Goal: Task Accomplishment & Management: Complete application form

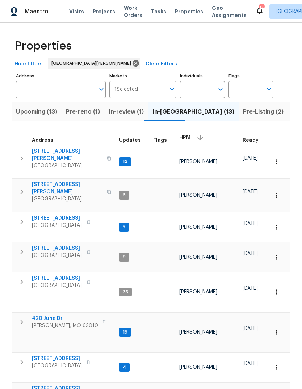
scroll to position [46, 0]
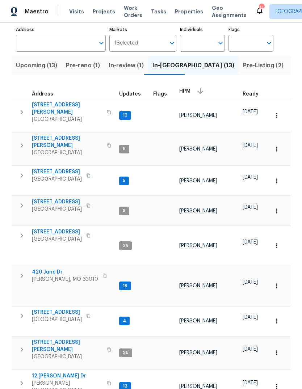
click at [184, 9] on span "Properties" at bounding box center [189, 11] width 28 height 7
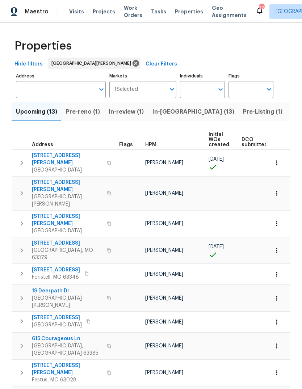
click at [169, 116] on span "In-reno (13)" at bounding box center [193, 112] width 82 height 10
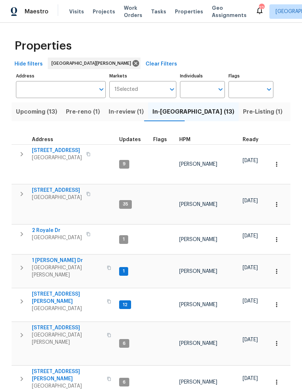
click at [186, 142] on span "HPM" at bounding box center [184, 139] width 11 height 5
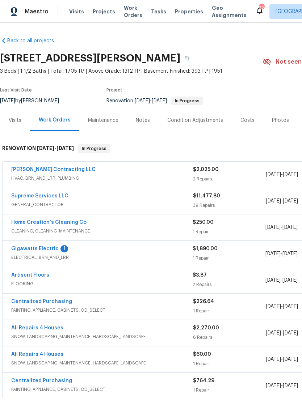
click at [55, 255] on span "ELECTRICAL, BRN_AND_LRR" at bounding box center [101, 257] width 181 height 7
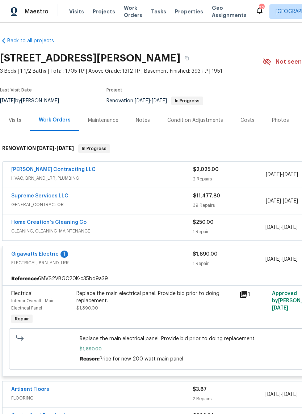
click at [51, 256] on link "Gigawatts Electric" at bounding box center [34, 254] width 47 height 5
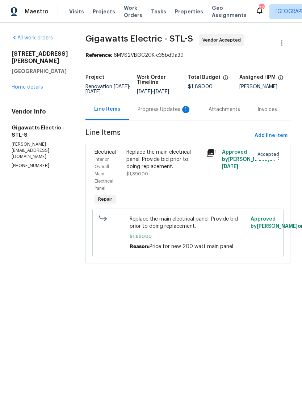
click at [176, 110] on div "Progress Updates 1" at bounding box center [164, 109] width 54 height 7
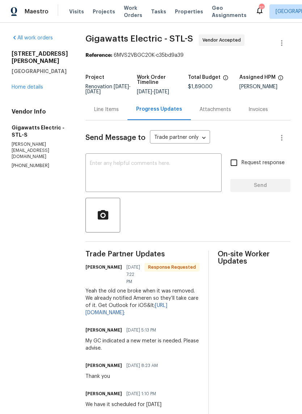
click at [178, 171] on textarea at bounding box center [153, 173] width 127 height 25
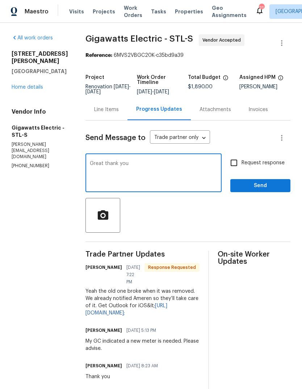
type textarea "Great thank you"
click at [273, 187] on span "Send" at bounding box center [260, 185] width 48 height 9
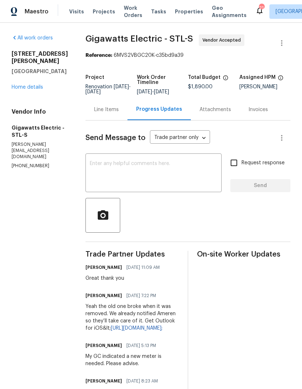
click at [25, 85] on link "Home details" at bounding box center [27, 87] width 31 height 5
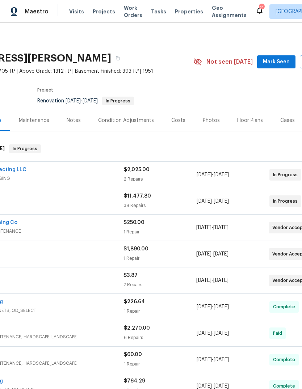
scroll to position [0, 70]
click at [285, 61] on span "Mark Seen" at bounding box center [275, 62] width 27 height 9
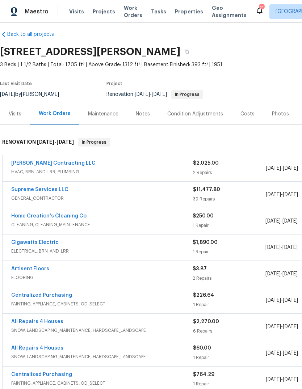
scroll to position [7, 0]
click at [183, 14] on span "Properties" at bounding box center [189, 11] width 28 height 7
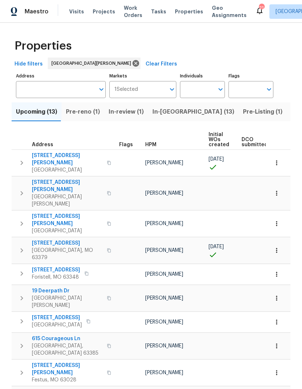
click at [243, 116] on span "Pre-Listing (1)" at bounding box center [262, 112] width 39 height 10
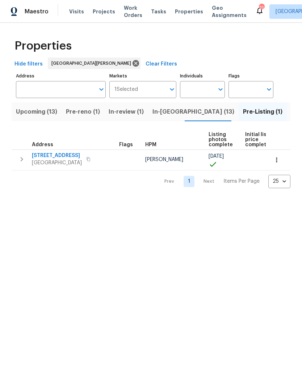
click at [65, 157] on span "2381 Gross Point Ln" at bounding box center [57, 155] width 50 height 7
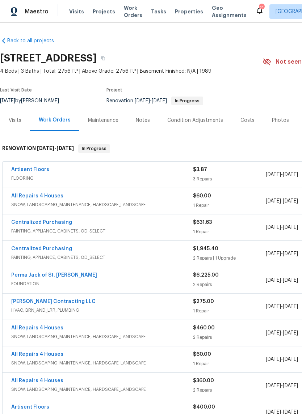
click at [279, 119] on div "Photos" at bounding box center [280, 120] width 17 height 7
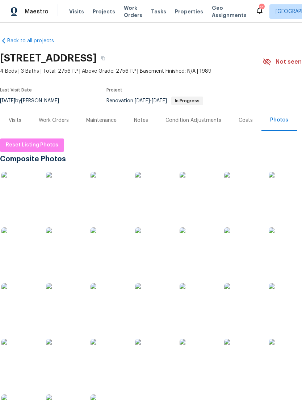
click at [22, 193] on img at bounding box center [19, 190] width 36 height 36
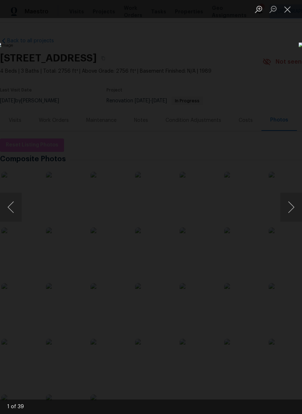
click at [136, 123] on img "Lightbox" at bounding box center [117, 206] width 240 height 329
click at [292, 204] on button "Next image" at bounding box center [291, 207] width 22 height 29
click at [291, 205] on button "Next image" at bounding box center [291, 207] width 22 height 29
click at [15, 207] on button "Previous image" at bounding box center [11, 207] width 22 height 29
click at [293, 209] on button "Next image" at bounding box center [291, 207] width 22 height 29
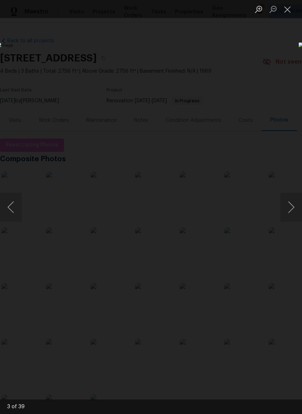
click at [291, 210] on button "Next image" at bounding box center [291, 207] width 22 height 29
click at [289, 209] on button "Next image" at bounding box center [291, 207] width 22 height 29
click at [291, 208] on button "Next image" at bounding box center [291, 207] width 22 height 29
click at [287, 209] on button "Next image" at bounding box center [291, 207] width 22 height 29
click at [295, 208] on button "Next image" at bounding box center [291, 207] width 22 height 29
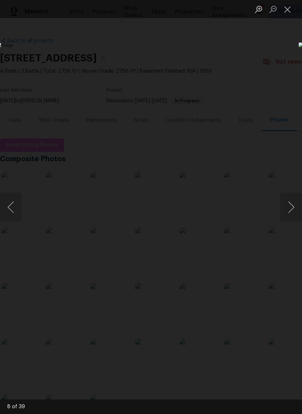
click at [289, 208] on button "Next image" at bounding box center [291, 207] width 22 height 29
click at [291, 208] on button "Next image" at bounding box center [291, 207] width 22 height 29
click at [291, 206] on button "Next image" at bounding box center [291, 207] width 22 height 29
click at [16, 207] on button "Previous image" at bounding box center [11, 207] width 22 height 29
click at [293, 205] on button "Next image" at bounding box center [291, 207] width 22 height 29
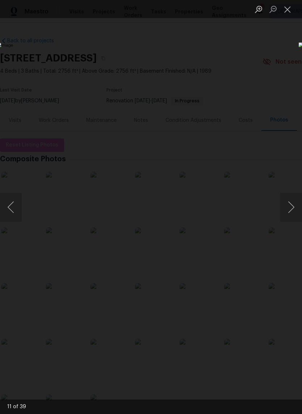
click at [291, 205] on button "Next image" at bounding box center [291, 207] width 22 height 29
click at [290, 206] on button "Next image" at bounding box center [291, 207] width 22 height 29
click at [291, 209] on button "Next image" at bounding box center [291, 207] width 22 height 29
click at [20, 204] on button "Previous image" at bounding box center [11, 207] width 22 height 29
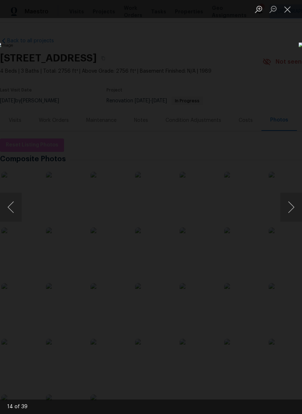
click at [291, 209] on button "Next image" at bounding box center [291, 207] width 22 height 29
click at [293, 206] on button "Next image" at bounding box center [291, 207] width 22 height 29
click at [292, 205] on button "Next image" at bounding box center [291, 207] width 22 height 29
click at [291, 205] on button "Next image" at bounding box center [291, 207] width 22 height 29
click at [10, 201] on button "Previous image" at bounding box center [11, 207] width 22 height 29
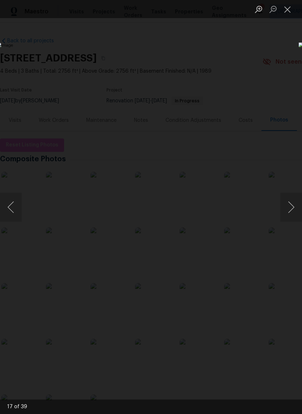
click at [291, 205] on button "Next image" at bounding box center [291, 207] width 22 height 29
click at [13, 208] on button "Previous image" at bounding box center [11, 207] width 22 height 29
click at [293, 206] on button "Next image" at bounding box center [291, 207] width 22 height 29
click at [294, 206] on button "Next image" at bounding box center [291, 207] width 22 height 29
click at [292, 207] on button "Next image" at bounding box center [291, 207] width 22 height 29
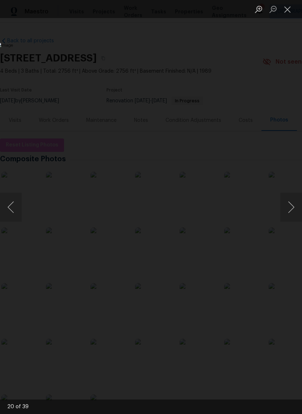
click at [292, 207] on button "Next image" at bounding box center [291, 207] width 22 height 29
click at [293, 205] on button "Next image" at bounding box center [291, 207] width 22 height 29
click at [292, 208] on button "Next image" at bounding box center [291, 207] width 22 height 29
click at [288, 8] on button "Close lightbox" at bounding box center [287, 9] width 14 height 13
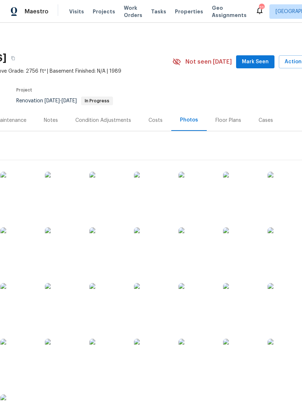
scroll to position [0, 90]
click at [263, 61] on span "Mark Seen" at bounding box center [255, 62] width 27 height 9
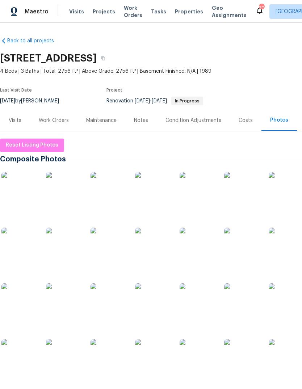
scroll to position [0, 0]
click at [183, 12] on span "Properties" at bounding box center [189, 11] width 28 height 7
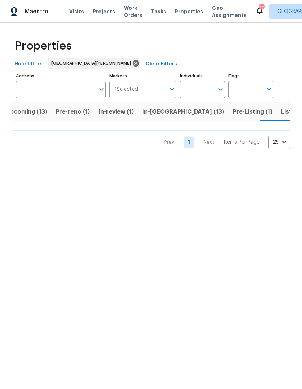
scroll to position [0, 16]
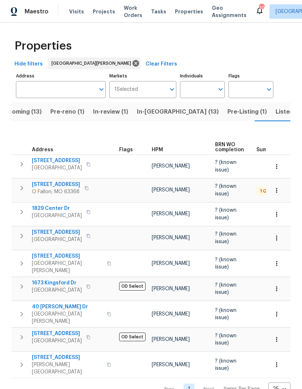
click at [275, 112] on span "Listed (40)" at bounding box center [291, 112] width 32 height 10
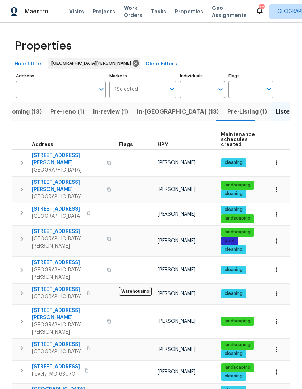
click at [69, 114] on span "Pre-reno (1)" at bounding box center [67, 112] width 34 height 10
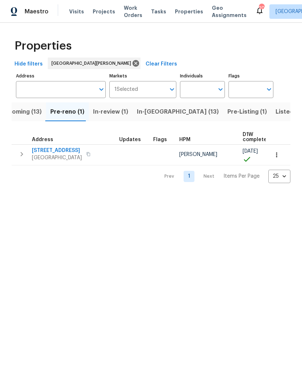
click at [275, 112] on span "Listed (40)" at bounding box center [291, 112] width 32 height 10
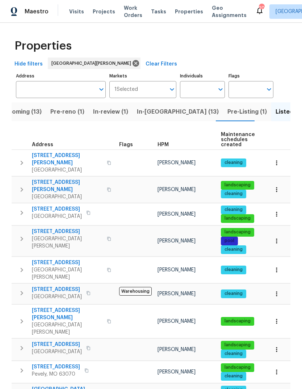
click at [167, 145] on span "HPM" at bounding box center [162, 144] width 11 height 5
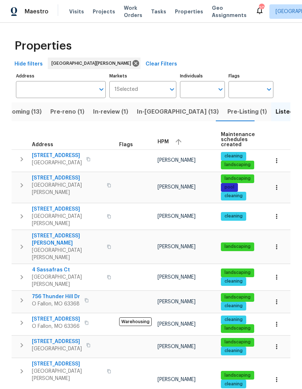
click at [169, 144] on div "HPM" at bounding box center [186, 141] width 58 height 11
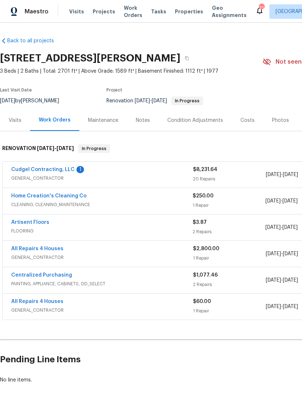
click at [60, 171] on link "Cudgel Contracting, LLC" at bounding box center [42, 169] width 63 height 5
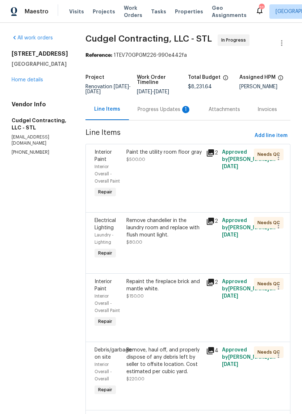
click at [176, 120] on div "Progress Updates 1" at bounding box center [164, 109] width 71 height 21
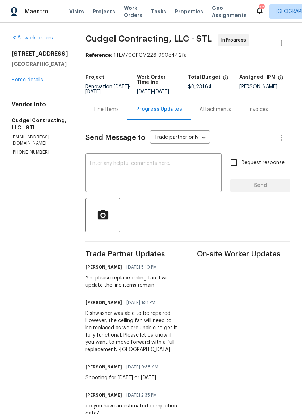
click at [116, 113] on div "Line Items" at bounding box center [106, 109] width 25 height 7
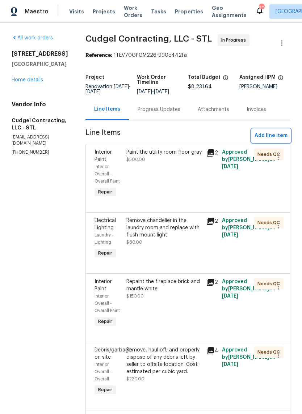
click at [277, 139] on span "Add line item" at bounding box center [270, 135] width 33 height 9
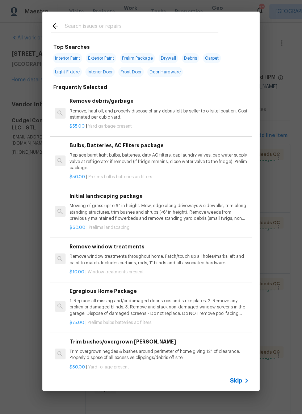
click at [239, 383] on span "Skip" at bounding box center [236, 380] width 12 height 7
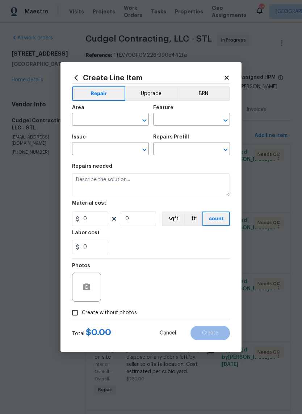
click at [122, 120] on input "text" at bounding box center [100, 120] width 56 height 11
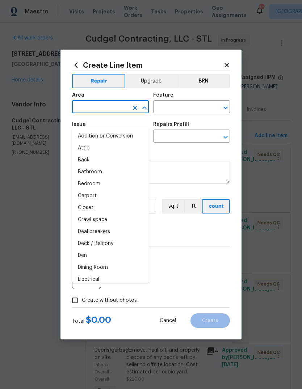
type input "i"
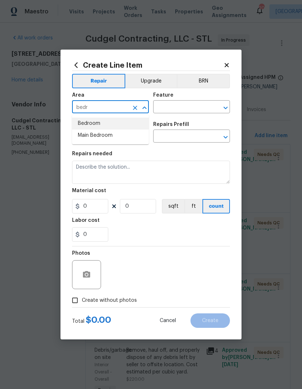
click at [109, 125] on li "Bedroom" at bounding box center [110, 124] width 77 height 12
type input "Bedroom"
click at [201, 108] on input "text" at bounding box center [181, 107] width 56 height 11
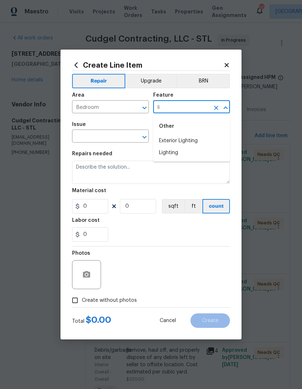
type input "l"
click at [183, 153] on li "Lighting" at bounding box center [191, 153] width 77 height 12
type input "Lighting"
click at [121, 137] on input "text" at bounding box center [100, 136] width 56 height 11
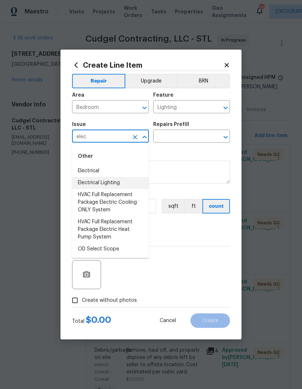
click at [128, 183] on li "Electrical Lighting" at bounding box center [110, 183] width 77 height 12
type input "Electrical Lighting"
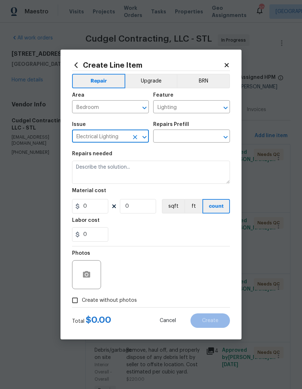
click at [195, 136] on input "text" at bounding box center [181, 136] width 56 height 11
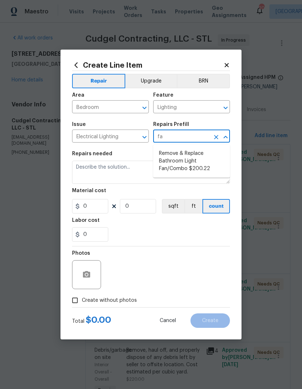
type input "f"
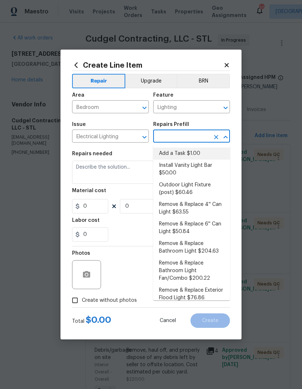
click at [209, 151] on li "Add a Task $1.00" at bounding box center [191, 154] width 77 height 12
type input "Add a Task $1.00"
type textarea "HPM to detail"
type input "1"
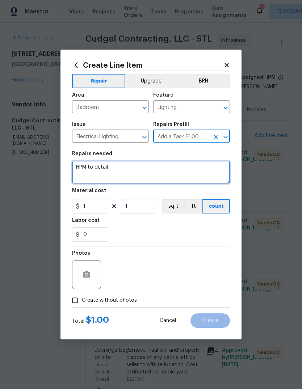
click at [198, 171] on textarea "HPM to detail" at bounding box center [151, 172] width 158 height 23
type textarea "H"
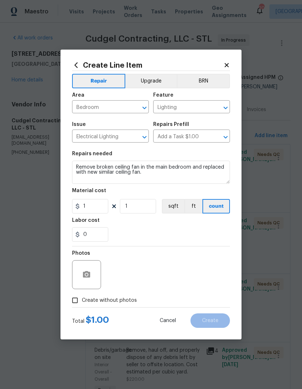
click at [183, 230] on div "0" at bounding box center [151, 234] width 158 height 14
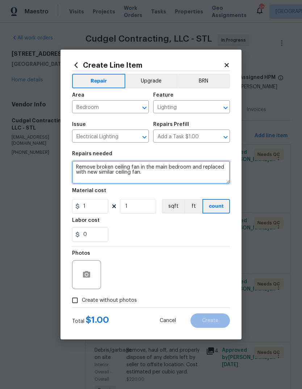
click at [225, 169] on textarea "Remove broken ceiling fan in the main bedroom and replaced with new similar cei…" at bounding box center [151, 172] width 158 height 23
type textarea "Remove broken ceiling fan in the main bedroom and replace with new similar ceil…"
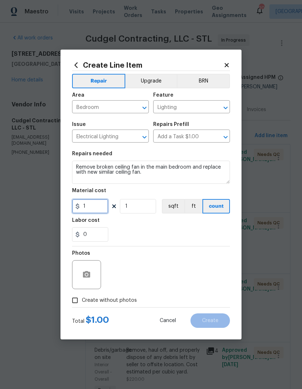
click at [106, 209] on input "1" at bounding box center [90, 206] width 36 height 14
type input "250"
click at [200, 237] on div "0" at bounding box center [151, 234] width 158 height 14
click at [130, 301] on span "Create without photos" at bounding box center [109, 301] width 55 height 8
click at [82, 301] on input "Create without photos" at bounding box center [75, 300] width 14 height 14
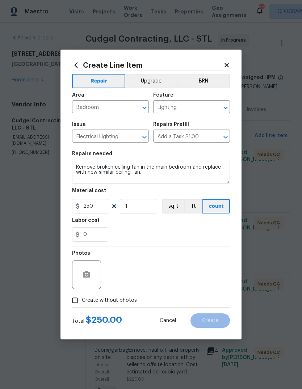
checkbox input "true"
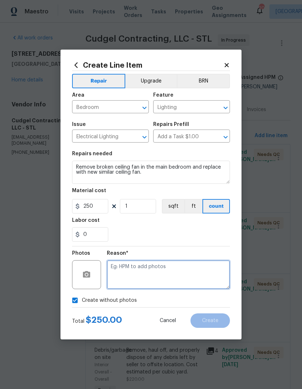
click at [180, 276] on textarea at bounding box center [168, 274] width 123 height 29
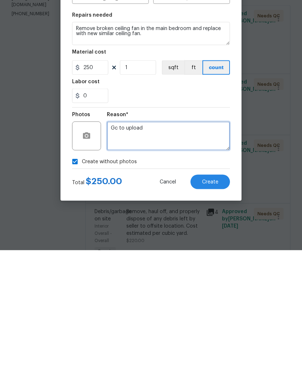
type textarea "Gc to upload"
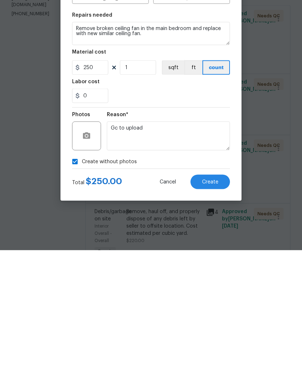
click at [217, 313] on button "Create" at bounding box center [209, 320] width 39 height 14
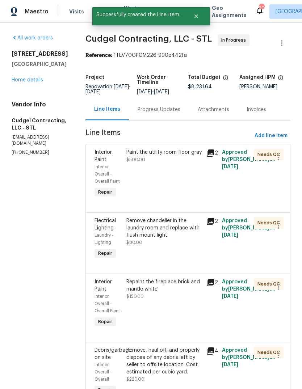
scroll to position [0, 0]
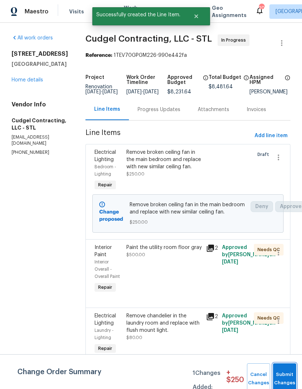
click at [283, 371] on button "Submit Changes" at bounding box center [284, 378] width 23 height 31
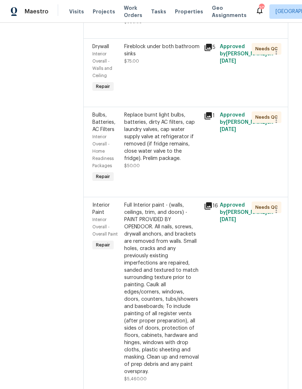
scroll to position [750, 5]
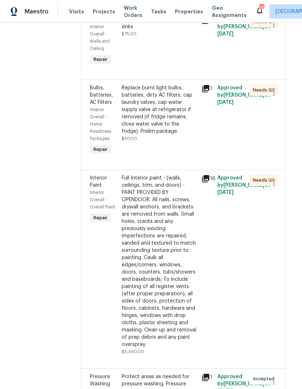
click at [208, 182] on icon at bounding box center [205, 178] width 7 height 7
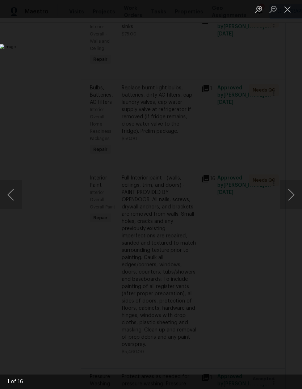
click at [290, 200] on button "Next image" at bounding box center [291, 194] width 22 height 29
click at [290, 199] on button "Next image" at bounding box center [291, 194] width 22 height 29
click at [289, 198] on button "Next image" at bounding box center [291, 194] width 22 height 29
click at [290, 197] on button "Next image" at bounding box center [291, 194] width 22 height 29
click at [289, 196] on button "Next image" at bounding box center [291, 194] width 22 height 29
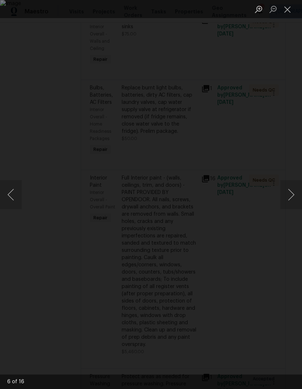
click at [289, 196] on button "Next image" at bounding box center [291, 194] width 22 height 29
click at [290, 193] on button "Next image" at bounding box center [291, 194] width 22 height 29
click at [291, 192] on button "Next image" at bounding box center [291, 194] width 22 height 29
click at [288, 194] on button "Next image" at bounding box center [291, 194] width 22 height 29
click at [289, 198] on button "Next image" at bounding box center [291, 194] width 22 height 29
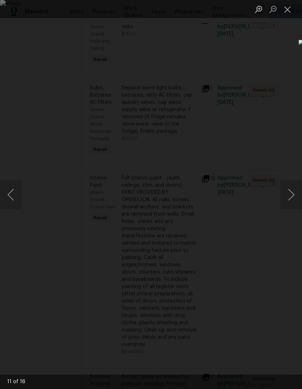
click at [291, 197] on button "Next image" at bounding box center [291, 194] width 22 height 29
click at [292, 196] on button "Next image" at bounding box center [291, 194] width 22 height 29
click at [13, 193] on button "Previous image" at bounding box center [11, 194] width 22 height 29
click at [290, 196] on button "Next image" at bounding box center [291, 194] width 22 height 29
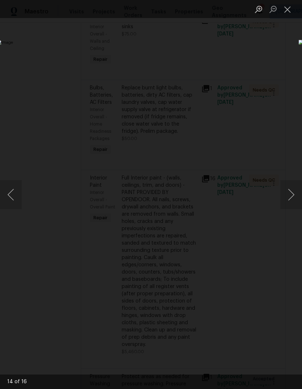
click at [291, 196] on button "Next image" at bounding box center [291, 194] width 22 height 29
click at [290, 196] on button "Next image" at bounding box center [291, 194] width 22 height 29
click at [291, 197] on button "Next image" at bounding box center [291, 194] width 22 height 29
click at [290, 197] on button "Next image" at bounding box center [291, 194] width 22 height 29
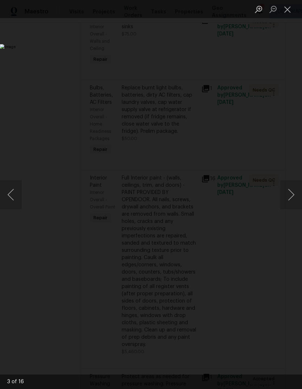
click at [290, 197] on button "Next image" at bounding box center [291, 194] width 22 height 29
click at [292, 197] on button "Next image" at bounding box center [291, 194] width 22 height 29
click at [289, 199] on button "Next image" at bounding box center [291, 194] width 22 height 29
click at [291, 199] on button "Next image" at bounding box center [291, 194] width 22 height 29
click at [290, 199] on button "Next image" at bounding box center [291, 194] width 22 height 29
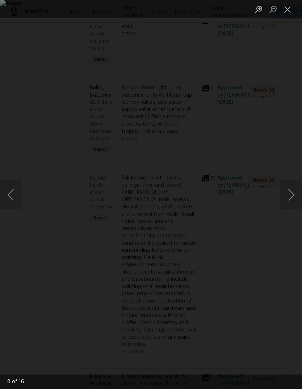
click at [286, 8] on button "Close lightbox" at bounding box center [287, 9] width 14 height 13
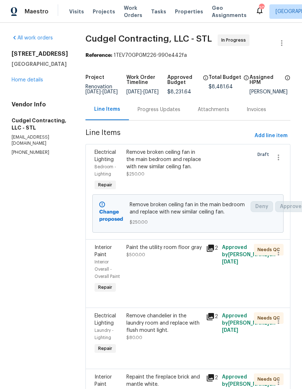
scroll to position [0, 0]
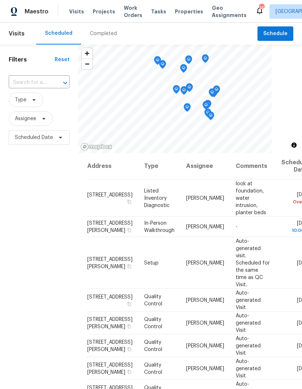
click at [188, 10] on span "Properties" at bounding box center [189, 11] width 28 height 7
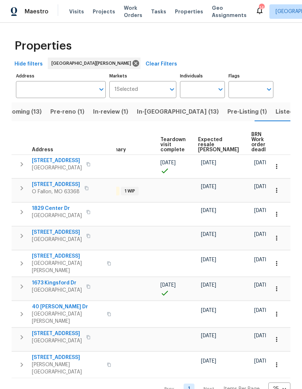
scroll to position [0, 154]
click at [286, 374] on body "Maestro Visits Projects Work Orders Tasks Properties Geo Assignments 14 St Loui…" at bounding box center [151, 194] width 302 height 389
click at [141, 373] on div at bounding box center [151, 194] width 302 height 389
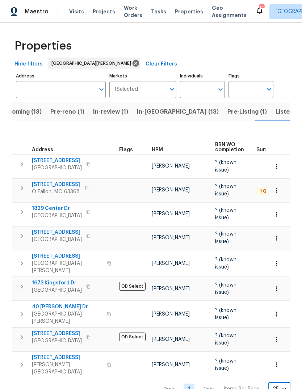
scroll to position [0, 0]
click at [223, 120] on button "Pre-Listing (1)" at bounding box center [247, 111] width 48 height 19
